Goal: Task Accomplishment & Management: Complete application form

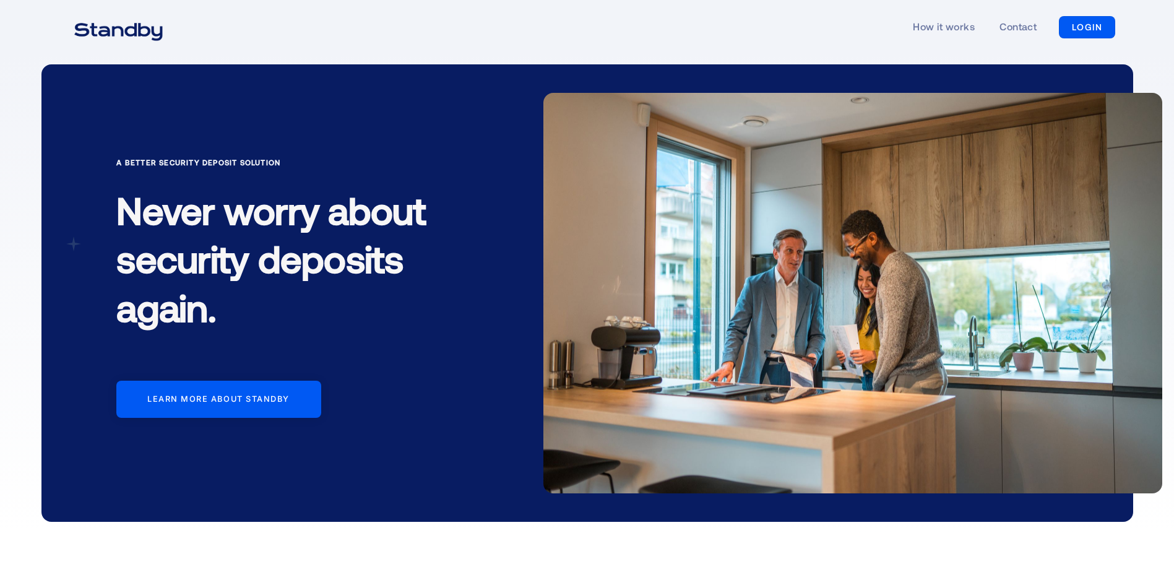
click at [1090, 29] on link "LOGIN" at bounding box center [1087, 27] width 56 height 22
click at [1077, 26] on link "LOGIN" at bounding box center [1087, 27] width 56 height 22
click at [1081, 27] on link "LOGIN" at bounding box center [1087, 27] width 56 height 22
click at [1104, 27] on link "LOGIN" at bounding box center [1087, 27] width 56 height 22
click at [1078, 24] on link "LOGIN" at bounding box center [1087, 27] width 56 height 22
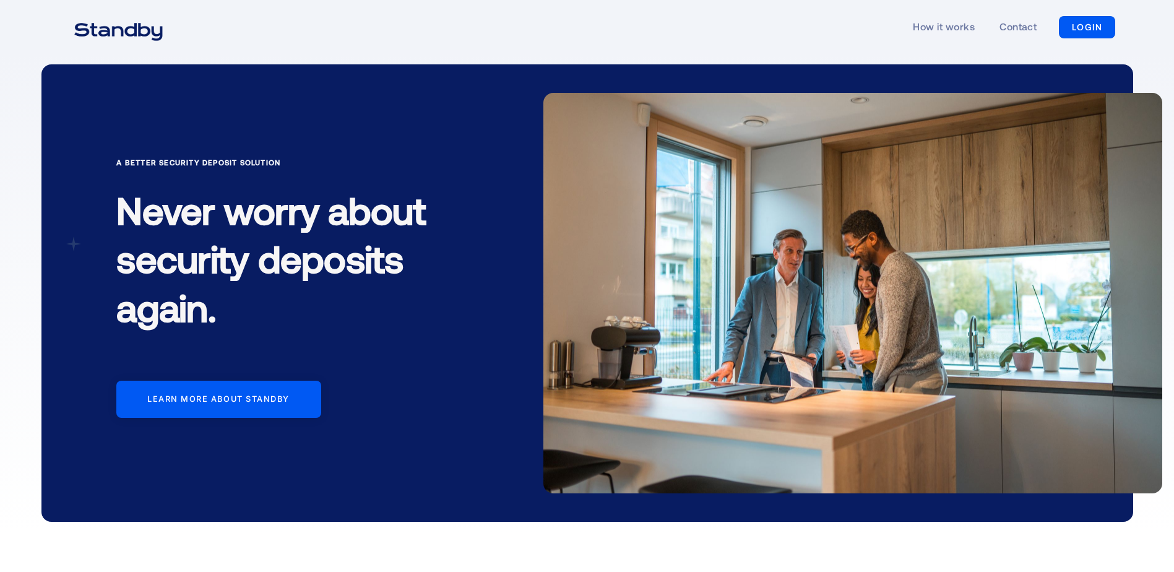
click at [1078, 24] on link "LOGIN" at bounding box center [1087, 27] width 56 height 22
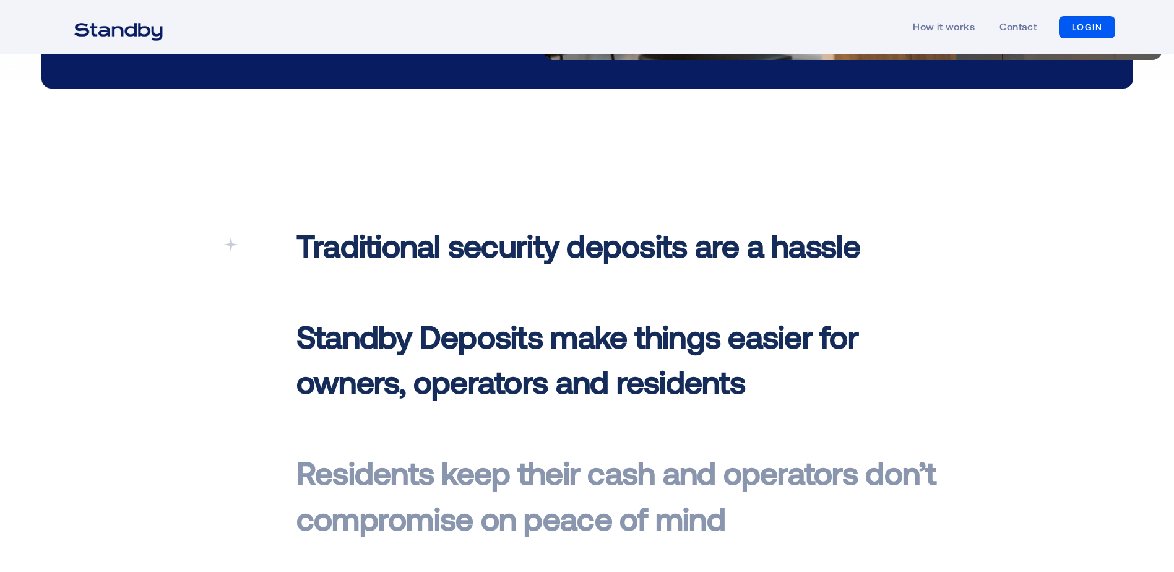
scroll to position [247, 0]
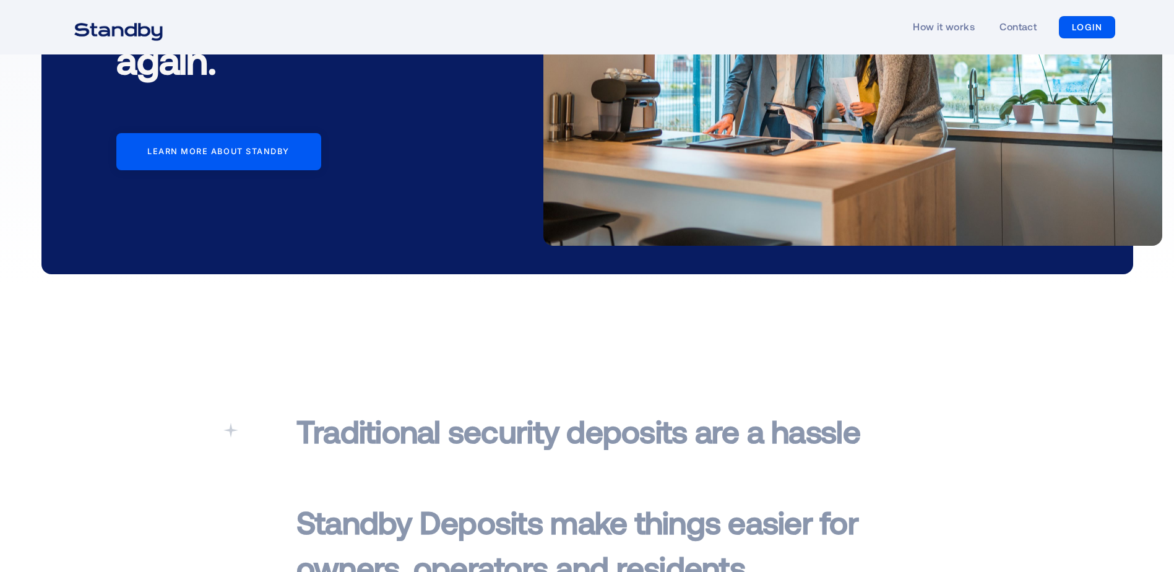
click at [1096, 21] on link "LOGIN" at bounding box center [1087, 27] width 56 height 22
click at [1091, 23] on link "LOGIN" at bounding box center [1087, 27] width 56 height 22
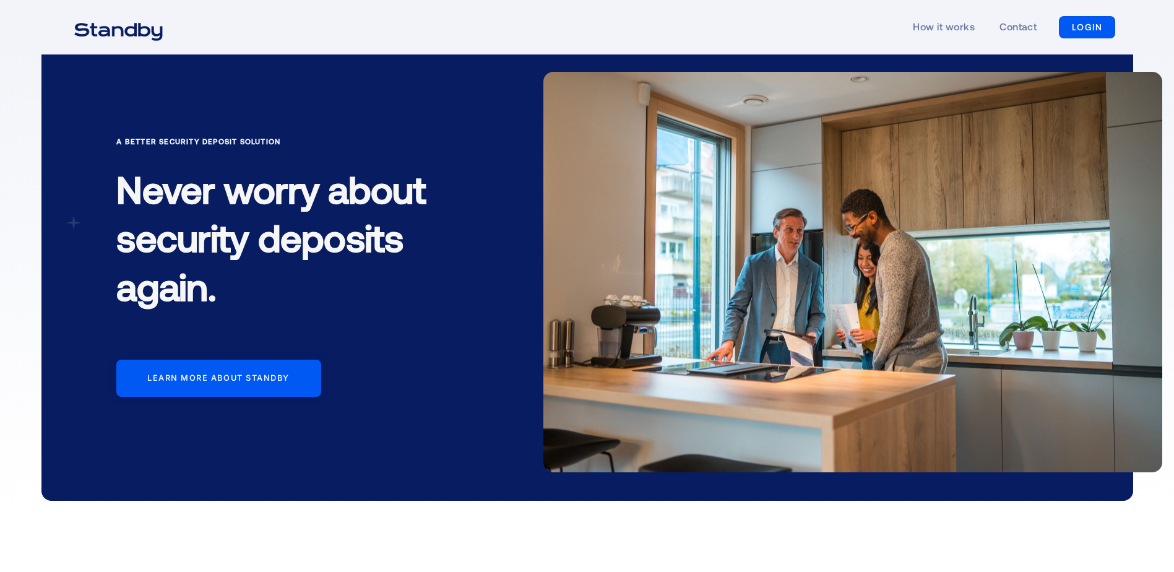
scroll to position [0, 0]
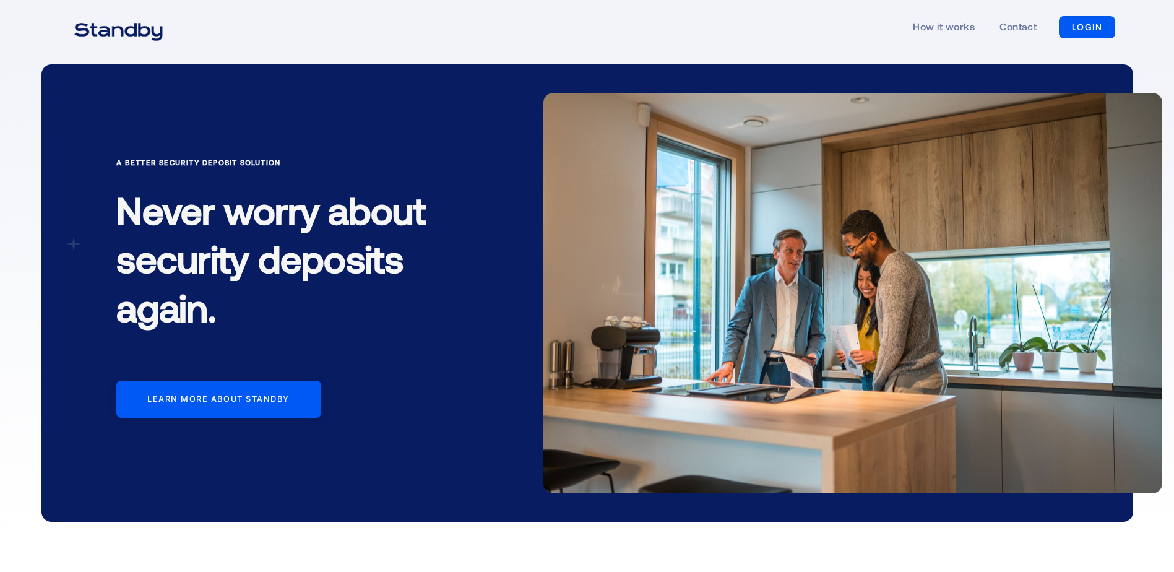
click at [482, 48] on div "How it works Contact LOGIN LOGIN" at bounding box center [587, 27] width 1056 height 57
click at [1088, 32] on link "LOGIN" at bounding box center [1087, 27] width 56 height 22
click at [1088, 28] on link "LOGIN" at bounding box center [1087, 27] width 56 height 22
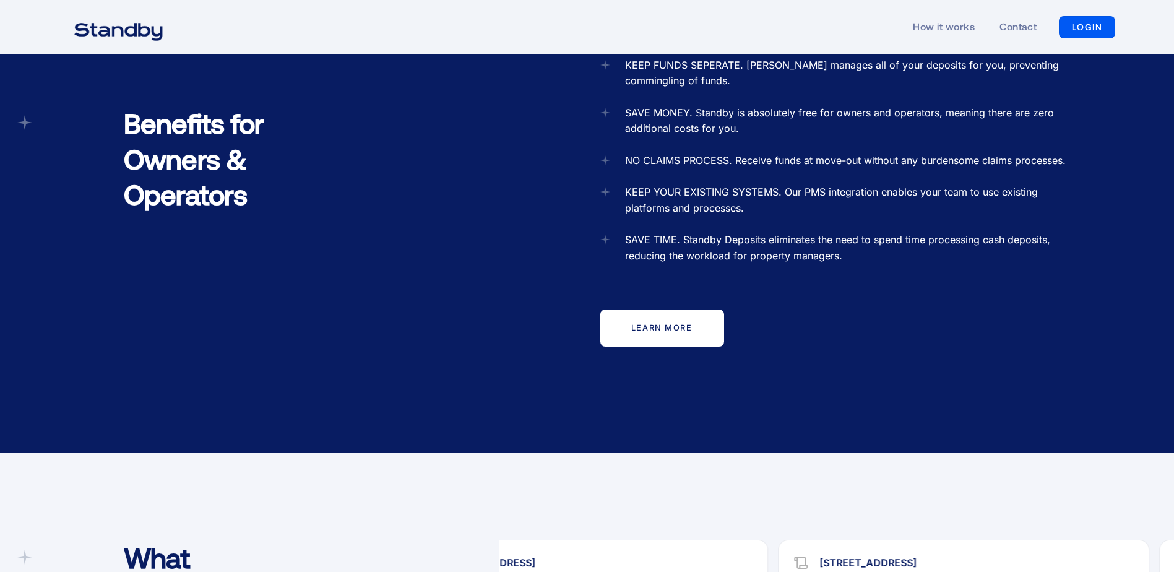
scroll to position [1351, 0]
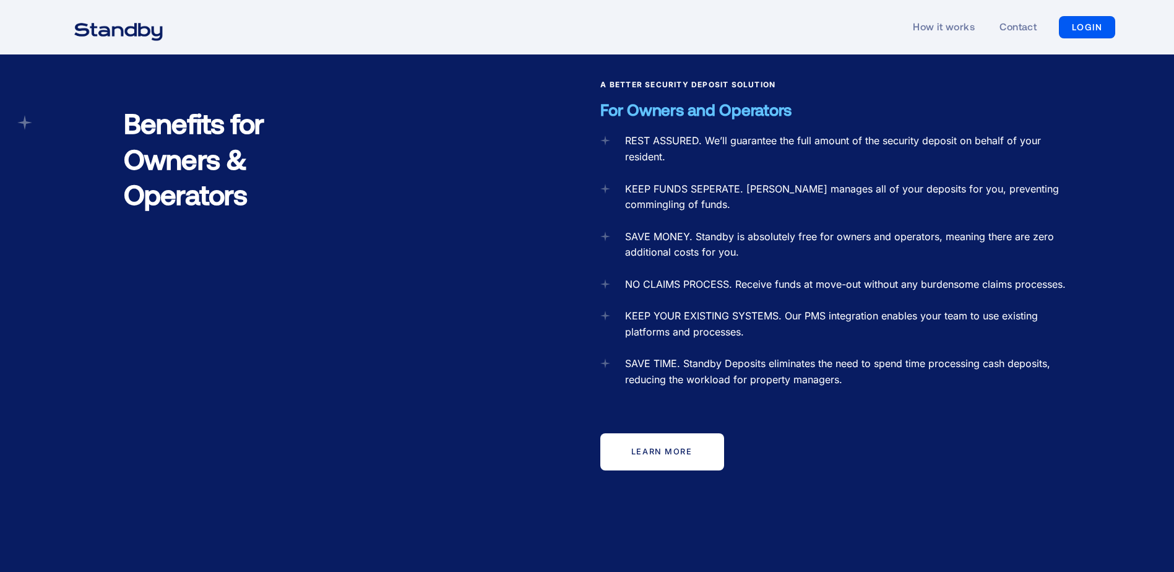
click at [1076, 19] on link "LOGIN" at bounding box center [1087, 27] width 56 height 22
click at [1077, 24] on link "LOGIN" at bounding box center [1087, 27] width 56 height 22
click at [1078, 24] on link "LOGIN" at bounding box center [1087, 27] width 56 height 22
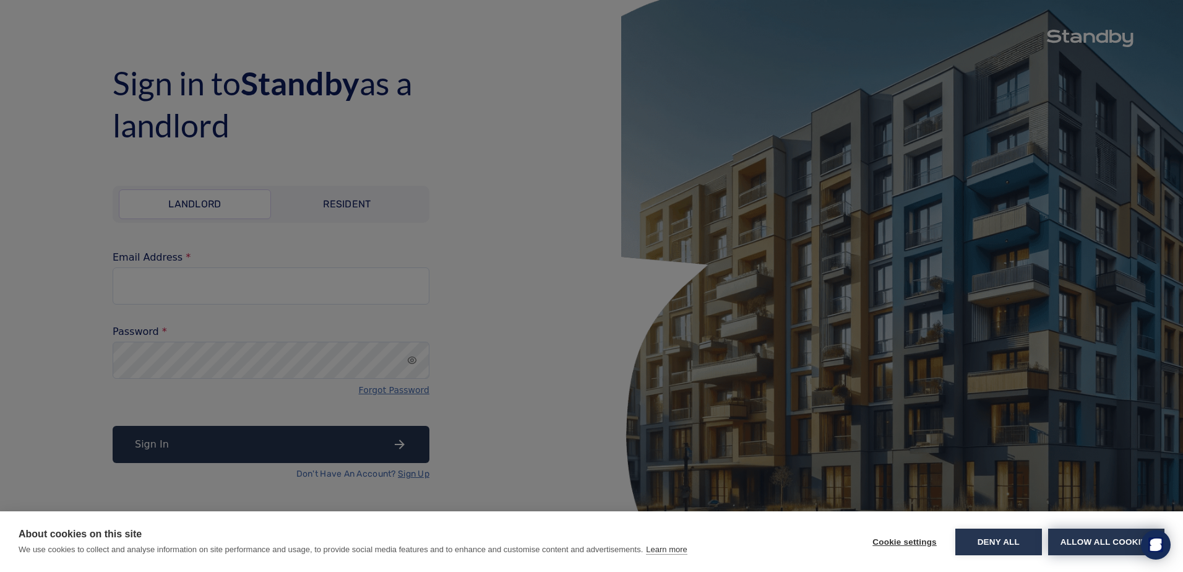
click at [1106, 542] on button "Allow all cookies" at bounding box center [1106, 541] width 116 height 27
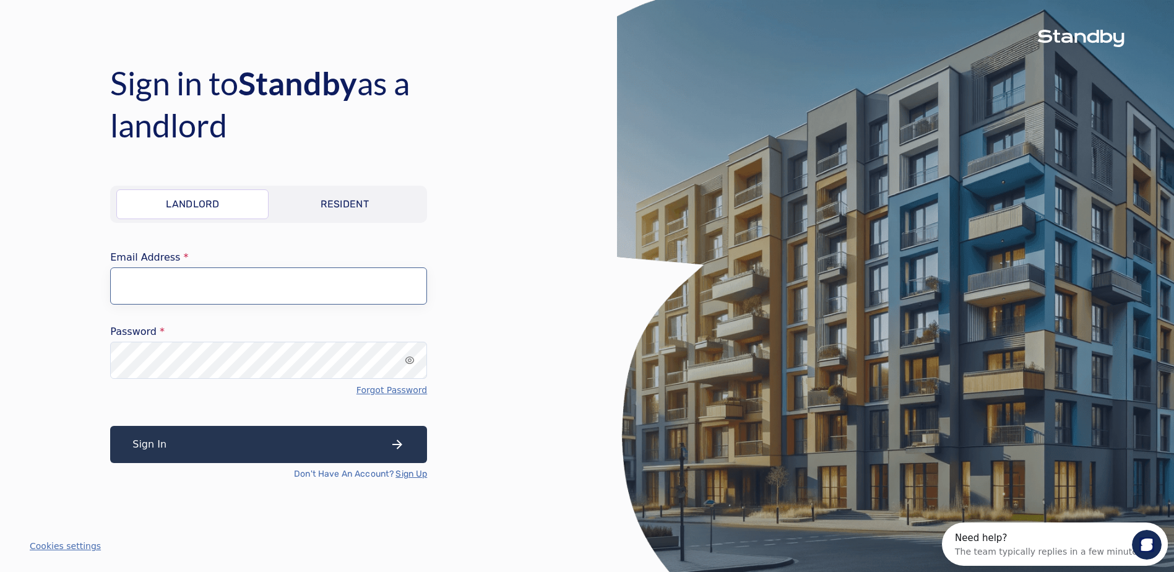
click at [293, 273] on input "Email Address" at bounding box center [268, 285] width 317 height 37
type input "**********"
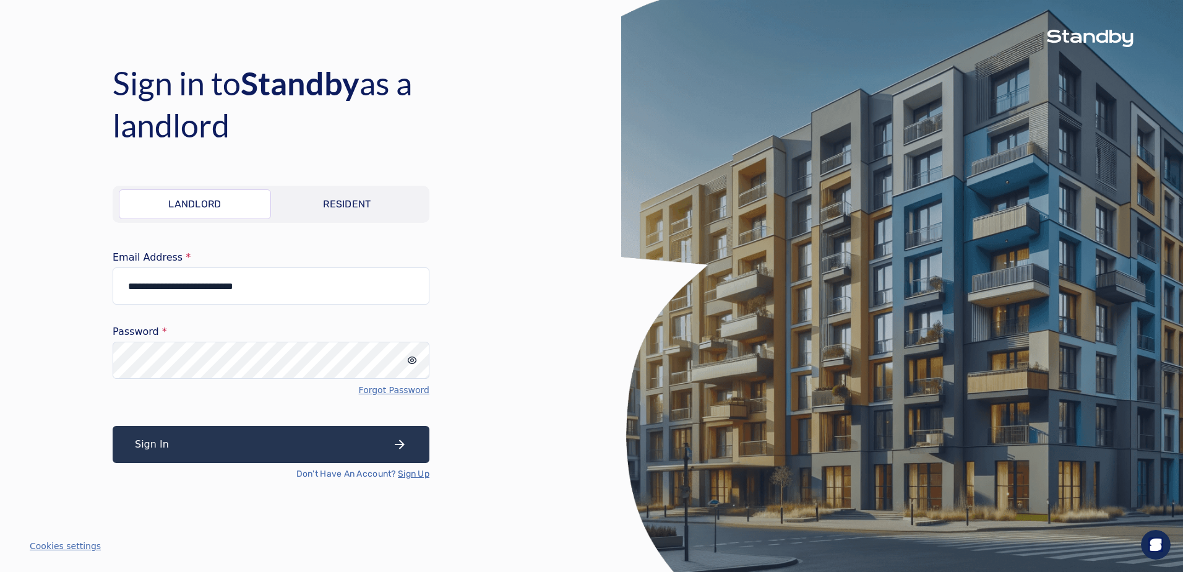
click at [410, 362] on icon "input icon" at bounding box center [412, 360] width 10 height 10
click at [411, 471] on link "Sign Up" at bounding box center [414, 474] width 32 height 12
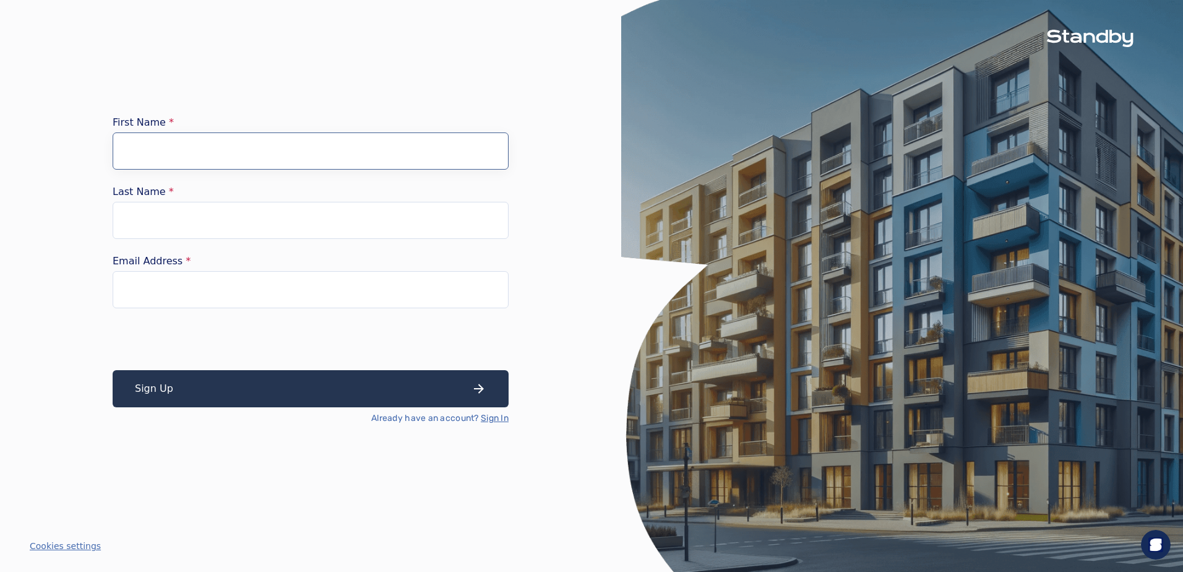
click at [265, 147] on input "First Name" at bounding box center [311, 150] width 396 height 37
type input "*****"
type input "****"
drag, startPoint x: 122, startPoint y: 292, endPoint x: 135, endPoint y: 288, distance: 13.7
click at [122, 292] on input "Email Address" at bounding box center [311, 289] width 396 height 37
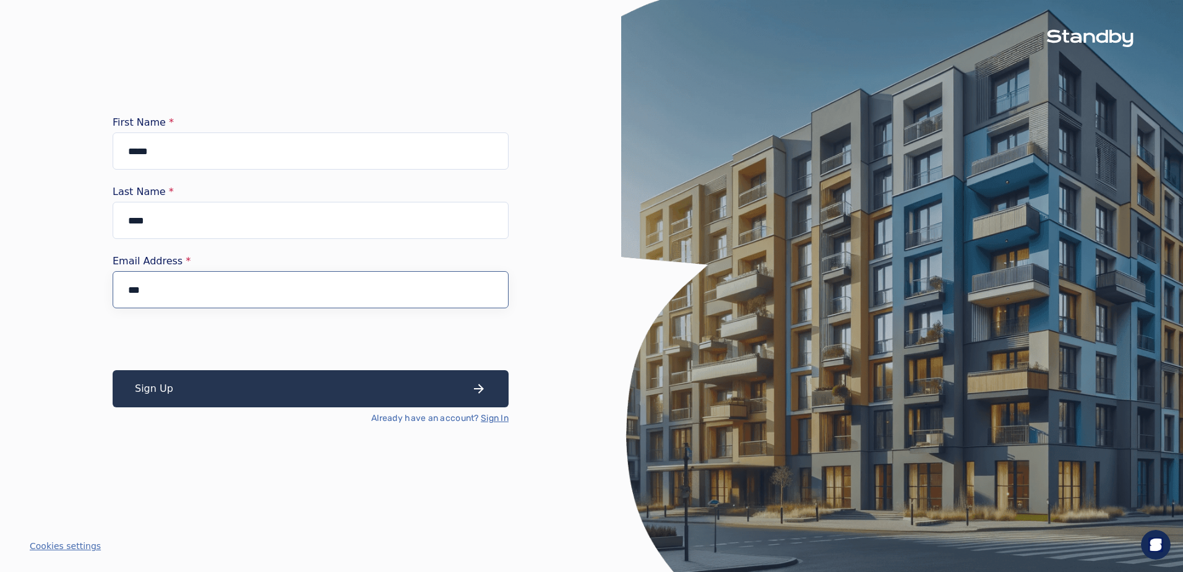
type input "**********"
click at [241, 339] on form "**********" at bounding box center [311, 271] width 396 height 307
click at [474, 387] on icon "submit" at bounding box center [478, 388] width 15 height 15
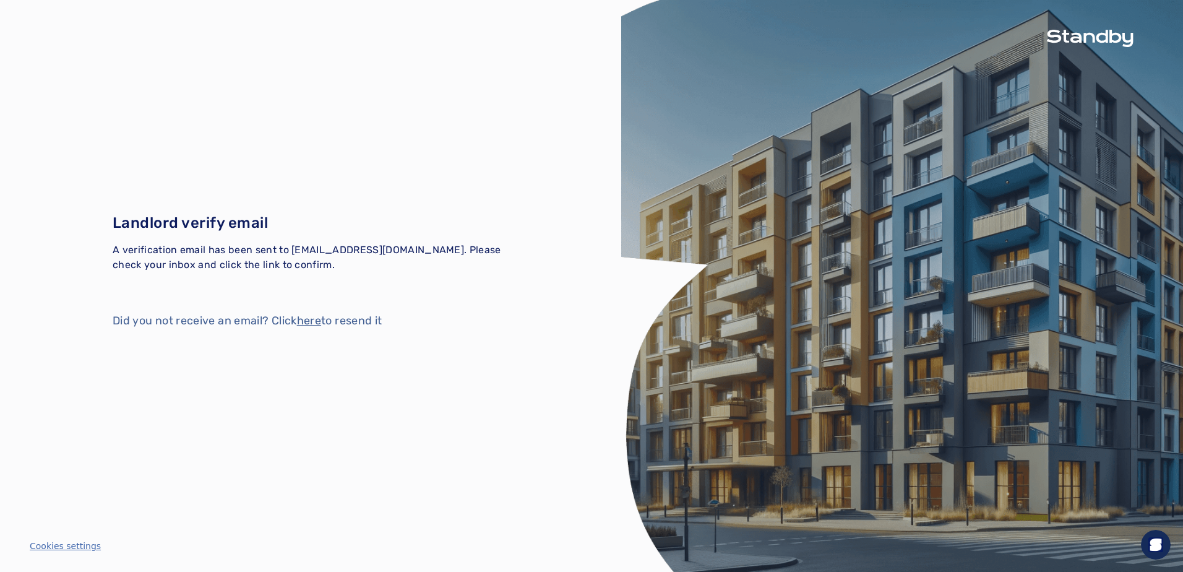
click at [309, 322] on button "here" at bounding box center [309, 320] width 24 height 17
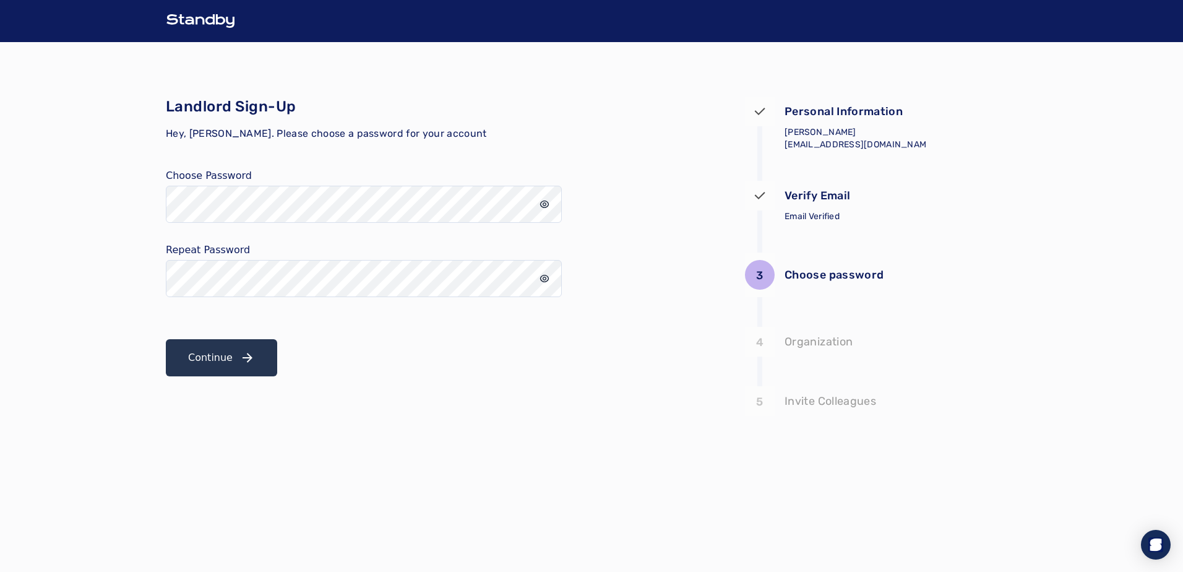
click at [543, 280] on icon "input icon" at bounding box center [545, 278] width 10 height 10
click at [543, 202] on icon "input icon" at bounding box center [545, 204] width 10 height 10
click at [543, 202] on icon "input icon" at bounding box center [544, 204] width 9 height 9
click at [548, 273] on icon "input icon" at bounding box center [545, 278] width 10 height 10
click at [201, 368] on button "Continue" at bounding box center [221, 357] width 111 height 37
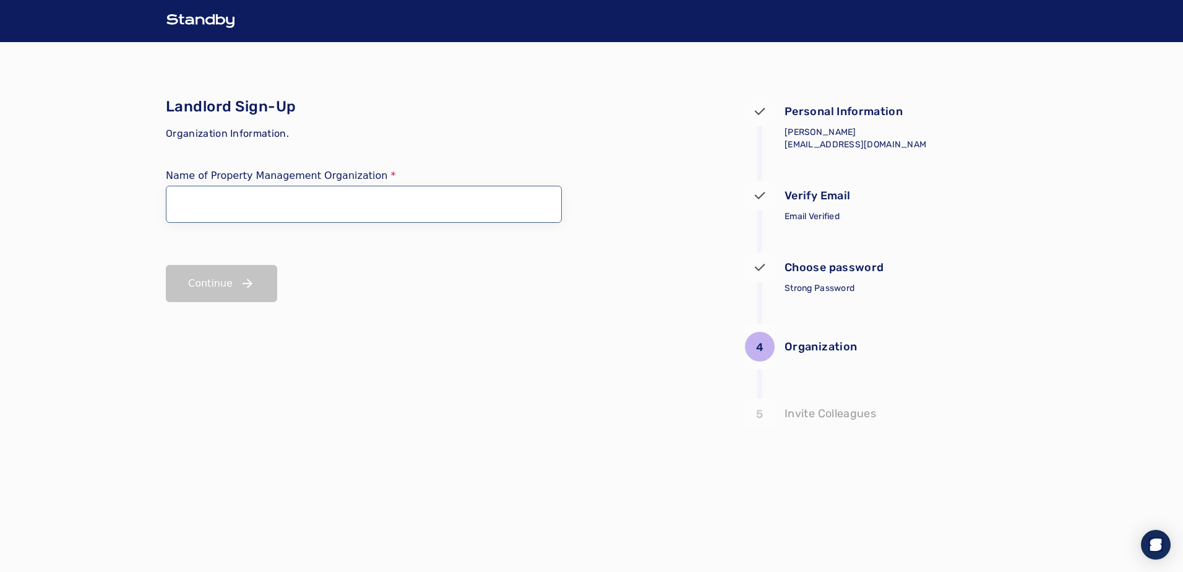
click at [393, 208] on input "Name of Property Management Organization" at bounding box center [364, 204] width 396 height 37
type input "**********"
click at [231, 283] on button "Continue" at bounding box center [221, 283] width 111 height 37
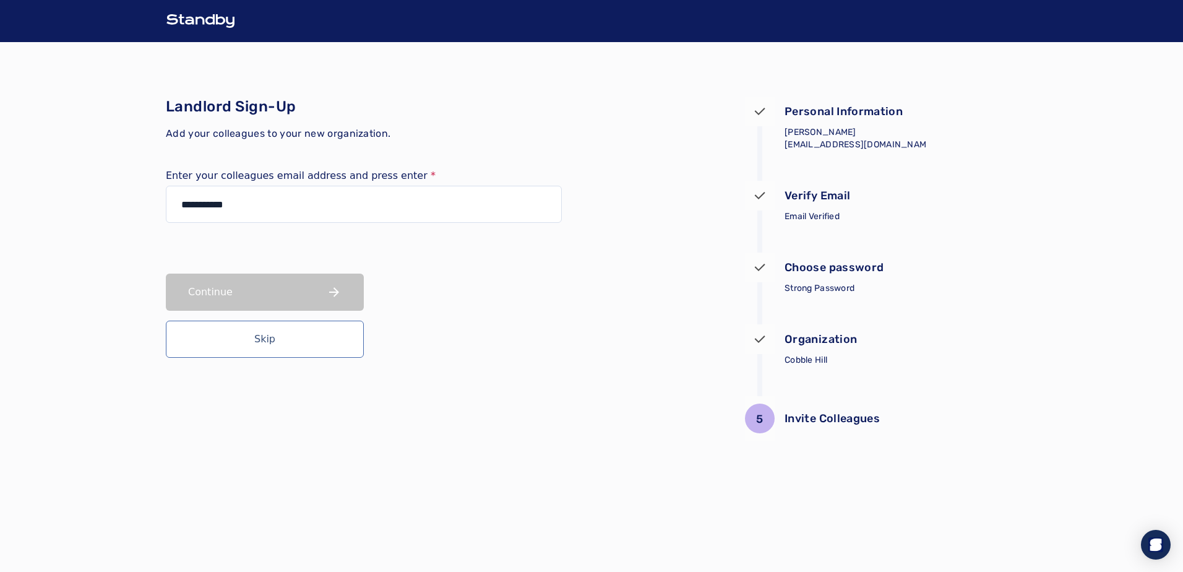
type input "**********"
click at [332, 296] on div "Continue Skip" at bounding box center [364, 315] width 396 height 84
click at [275, 343] on button "Skip" at bounding box center [265, 338] width 198 height 37
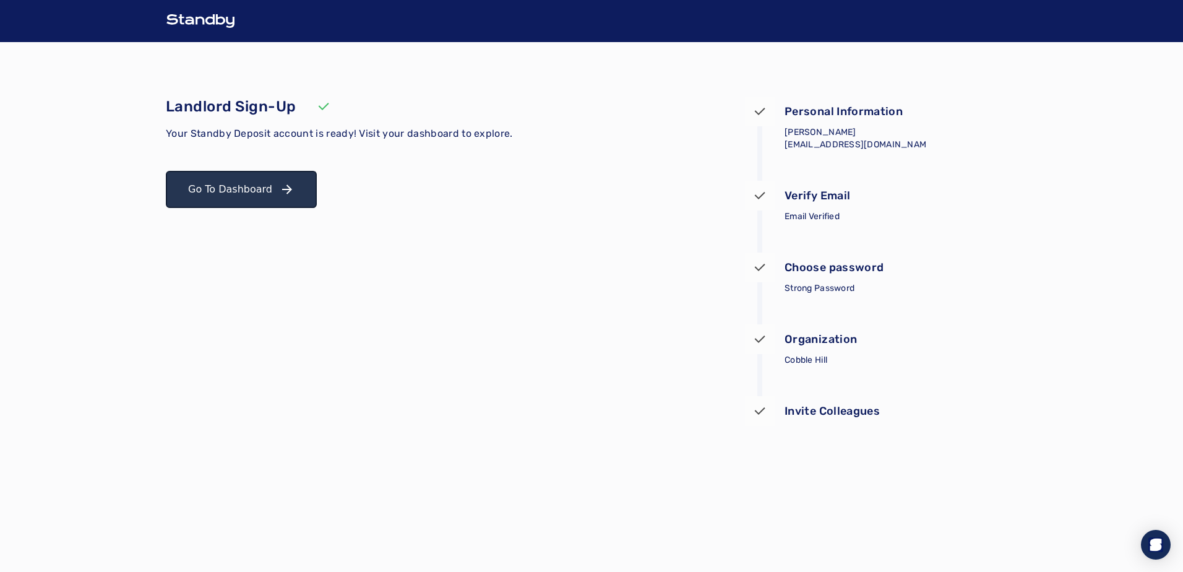
click at [229, 181] on button "Go To Dashboard" at bounding box center [241, 189] width 151 height 37
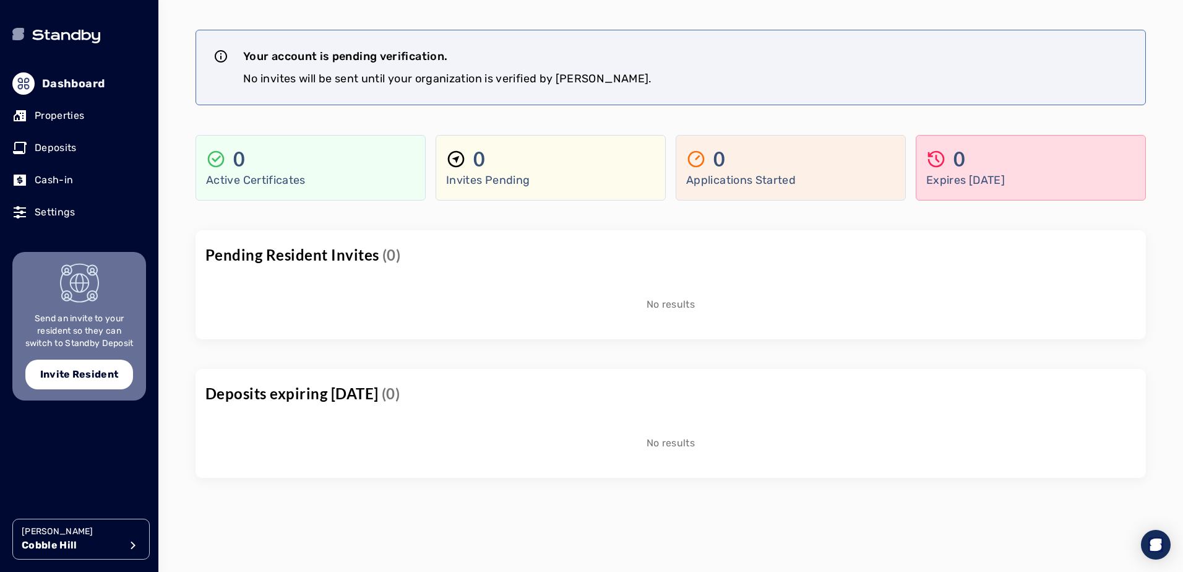
click at [62, 111] on p "Properties" at bounding box center [59, 115] width 49 height 15
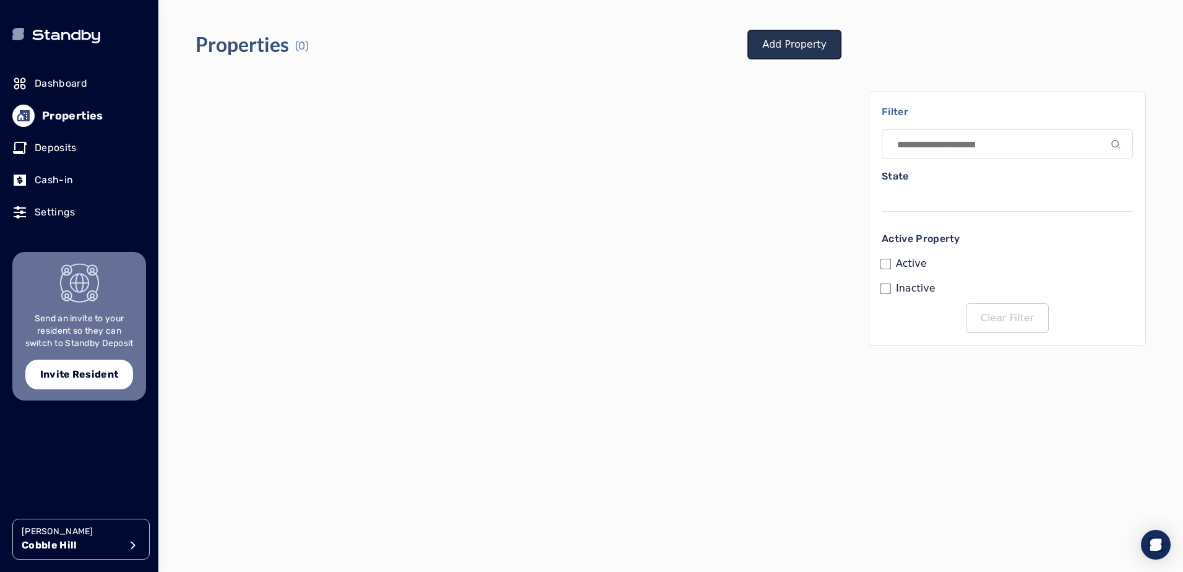
click at [810, 40] on link "Add Property" at bounding box center [794, 45] width 94 height 30
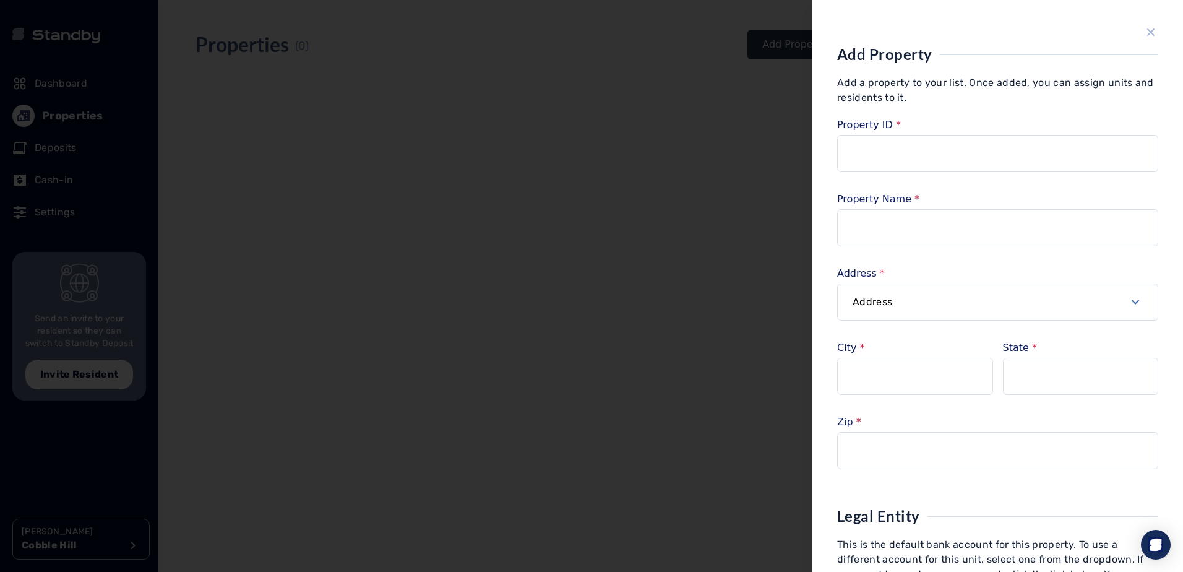
click at [1147, 30] on icon "close sidebar" at bounding box center [1151, 32] width 8 height 8
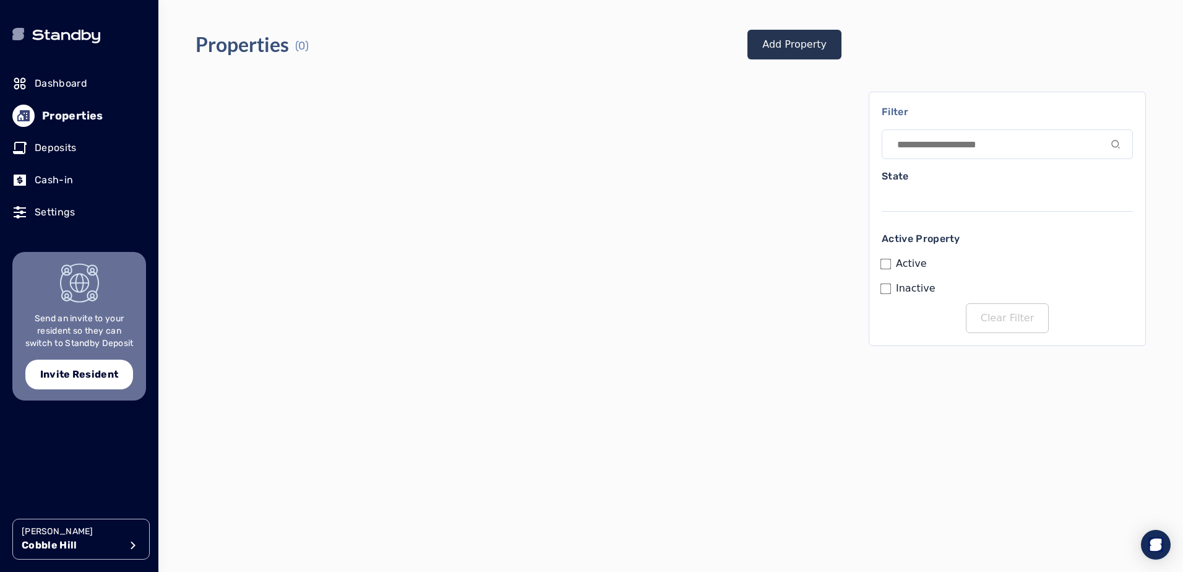
click at [523, 287] on div at bounding box center [519, 219] width 646 height 254
